Goal: Information Seeking & Learning: Learn about a topic

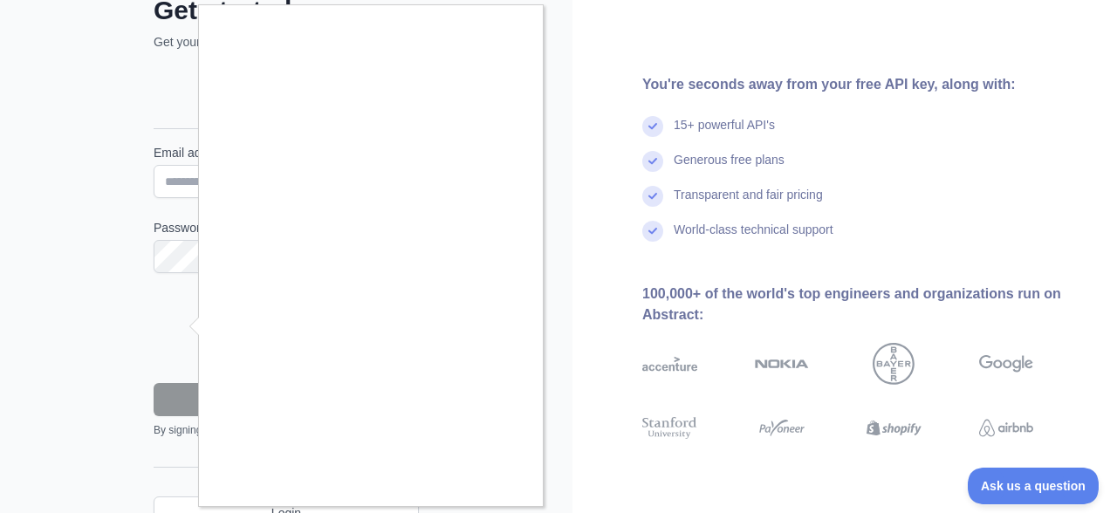
scroll to position [120, 0]
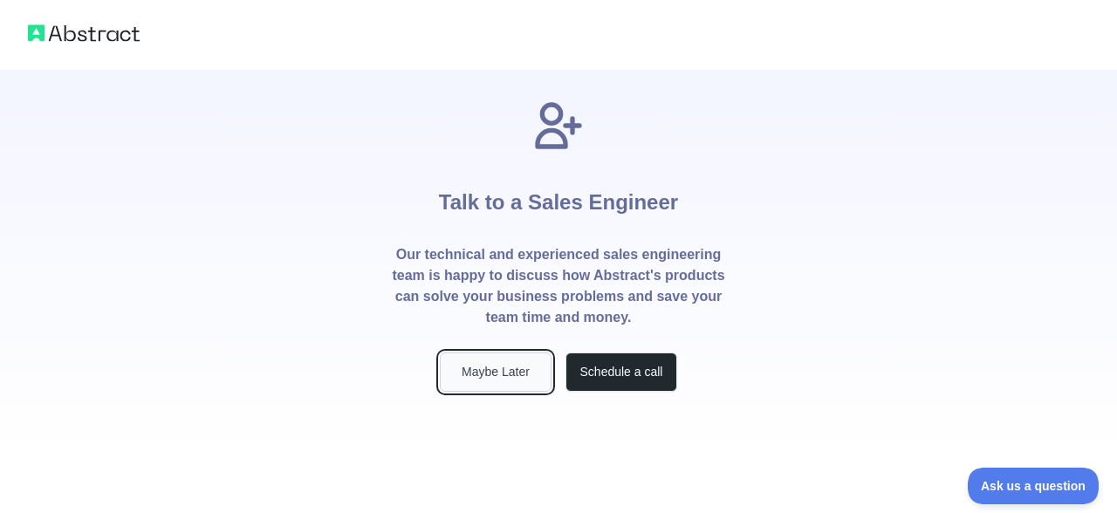
click at [526, 371] on button "Maybe Later" at bounding box center [496, 371] width 112 height 39
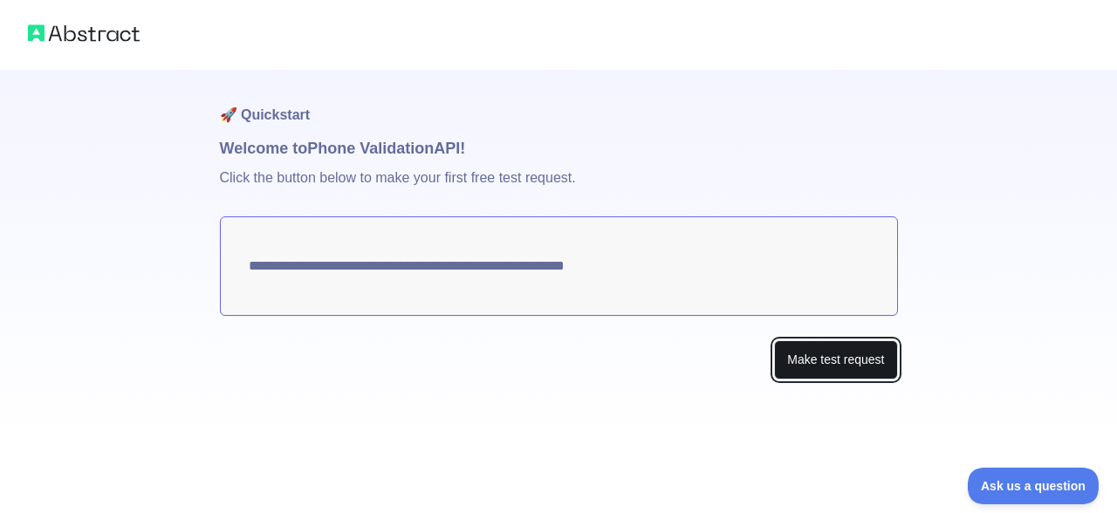
click at [839, 369] on button "Make test request" at bounding box center [835, 359] width 123 height 39
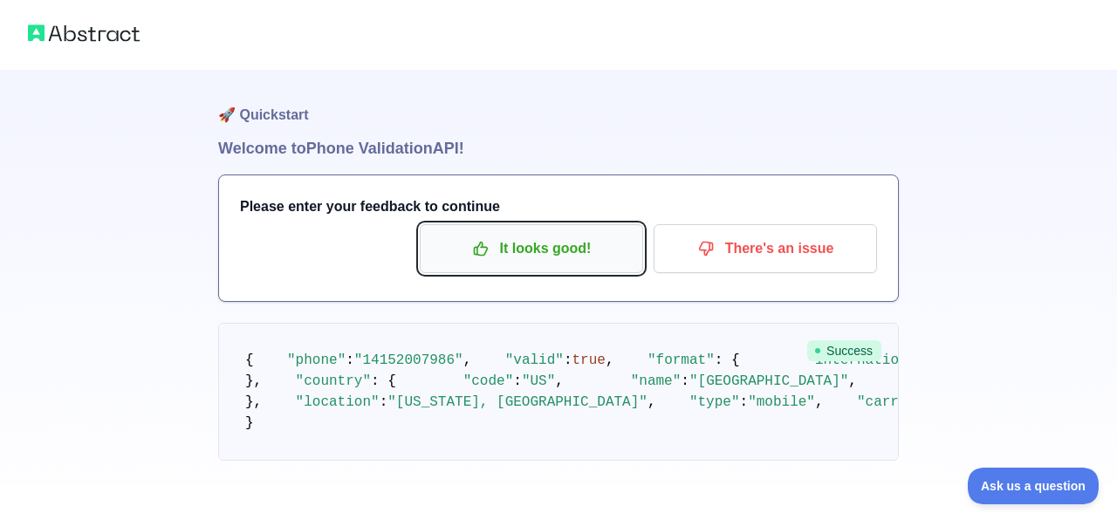
click at [550, 241] on p "It looks good!" at bounding box center [531, 249] width 197 height 30
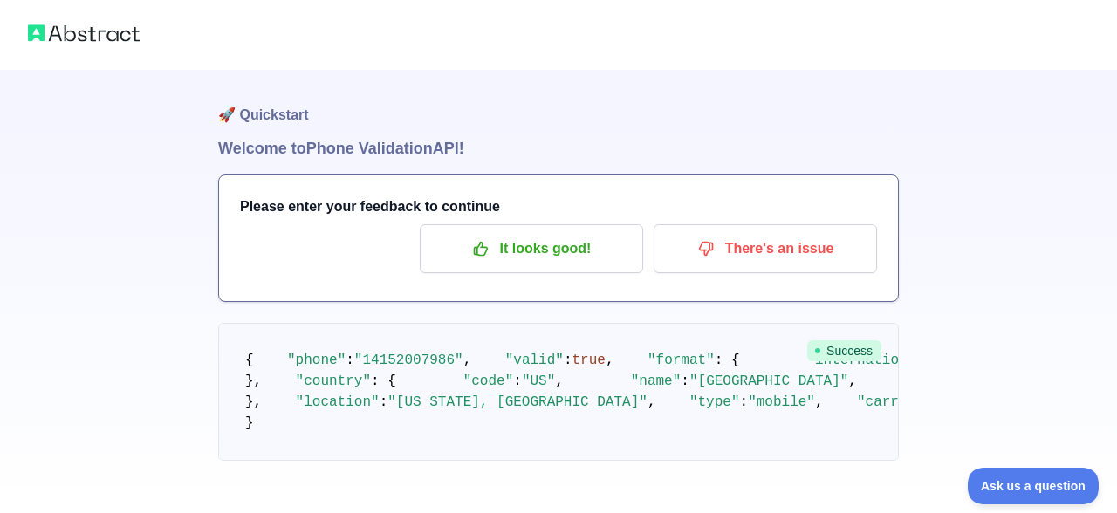
click at [517, 273] on div "Please enter your feedback to continue It looks good! There's an issue" at bounding box center [558, 238] width 679 height 126
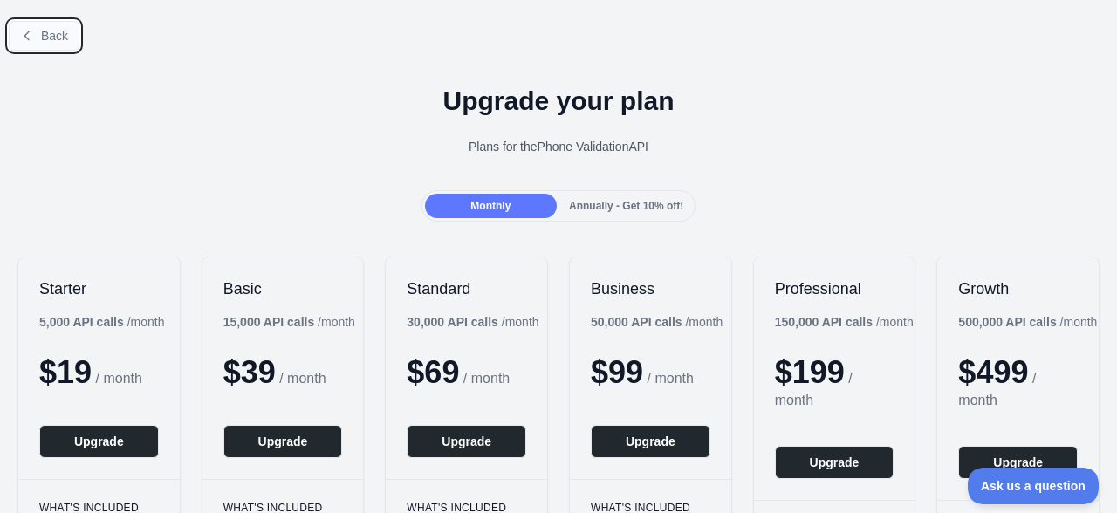
click at [44, 41] on span "Back" at bounding box center [54, 36] width 27 height 14
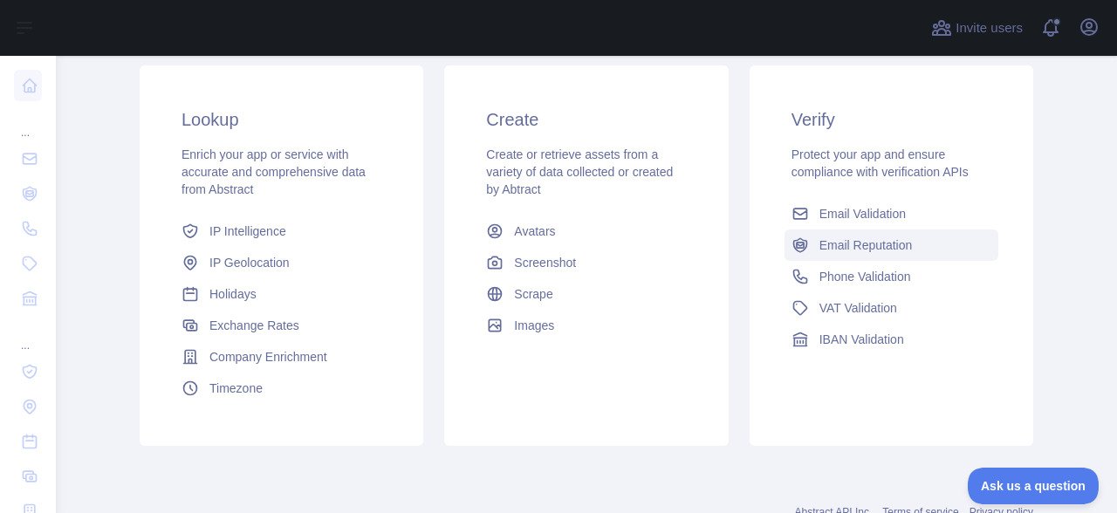
scroll to position [266, 0]
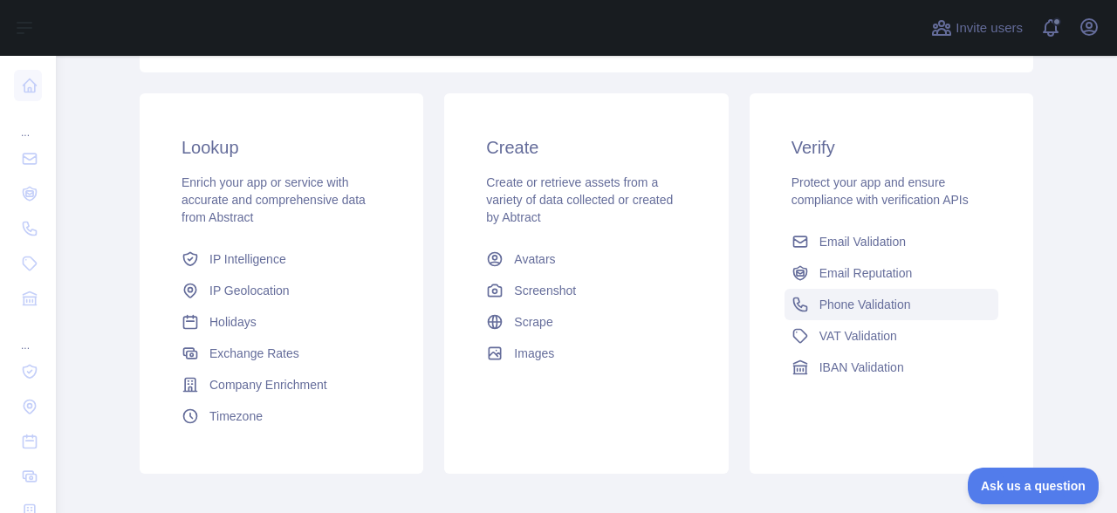
click at [853, 311] on span "Phone Validation" at bounding box center [865, 304] width 92 height 17
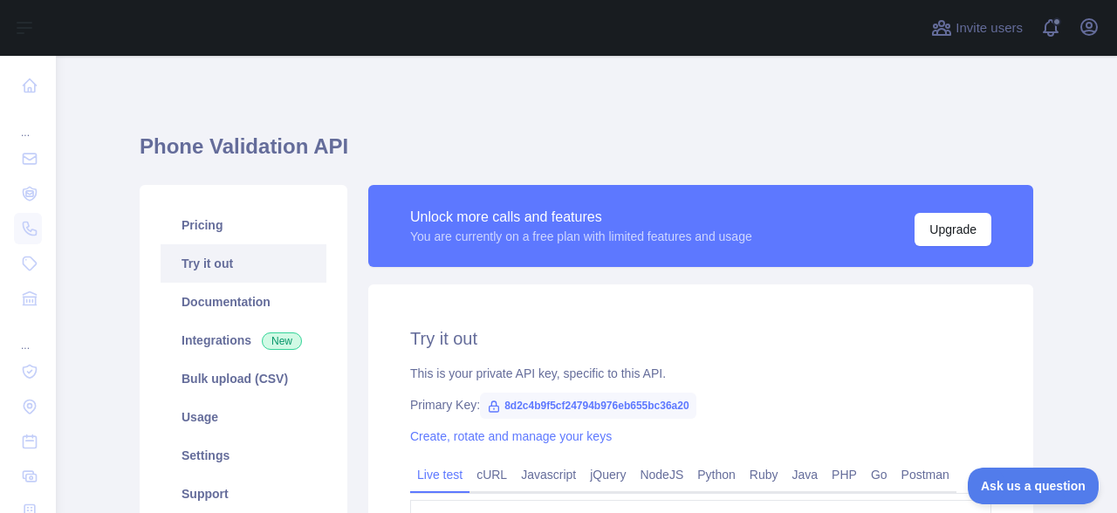
click at [243, 275] on link "Try it out" at bounding box center [244, 263] width 166 height 38
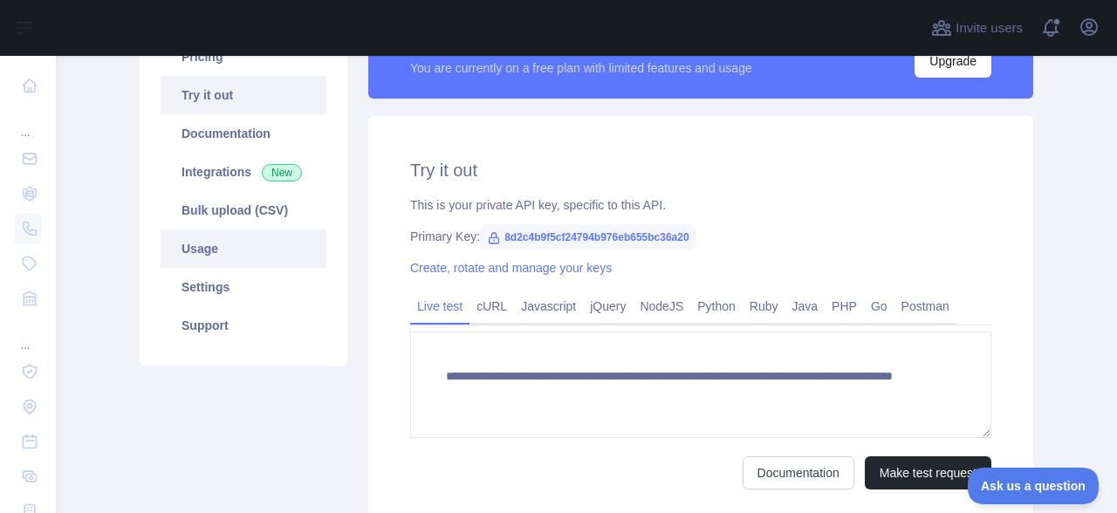
scroll to position [172, 0]
